Goal: Task Accomplishment & Management: Use online tool/utility

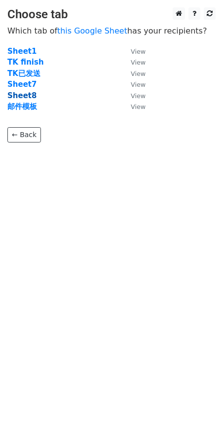
click at [21, 94] on strong "Sheet8" at bounding box center [21, 95] width 29 height 9
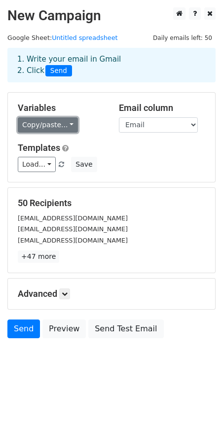
click at [72, 126] on link "Copy/paste..." at bounding box center [48, 124] width 60 height 15
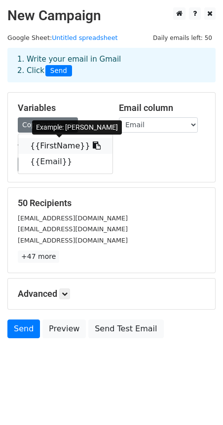
click at [93, 145] on icon at bounding box center [97, 145] width 8 height 8
